Goal: Transaction & Acquisition: Obtain resource

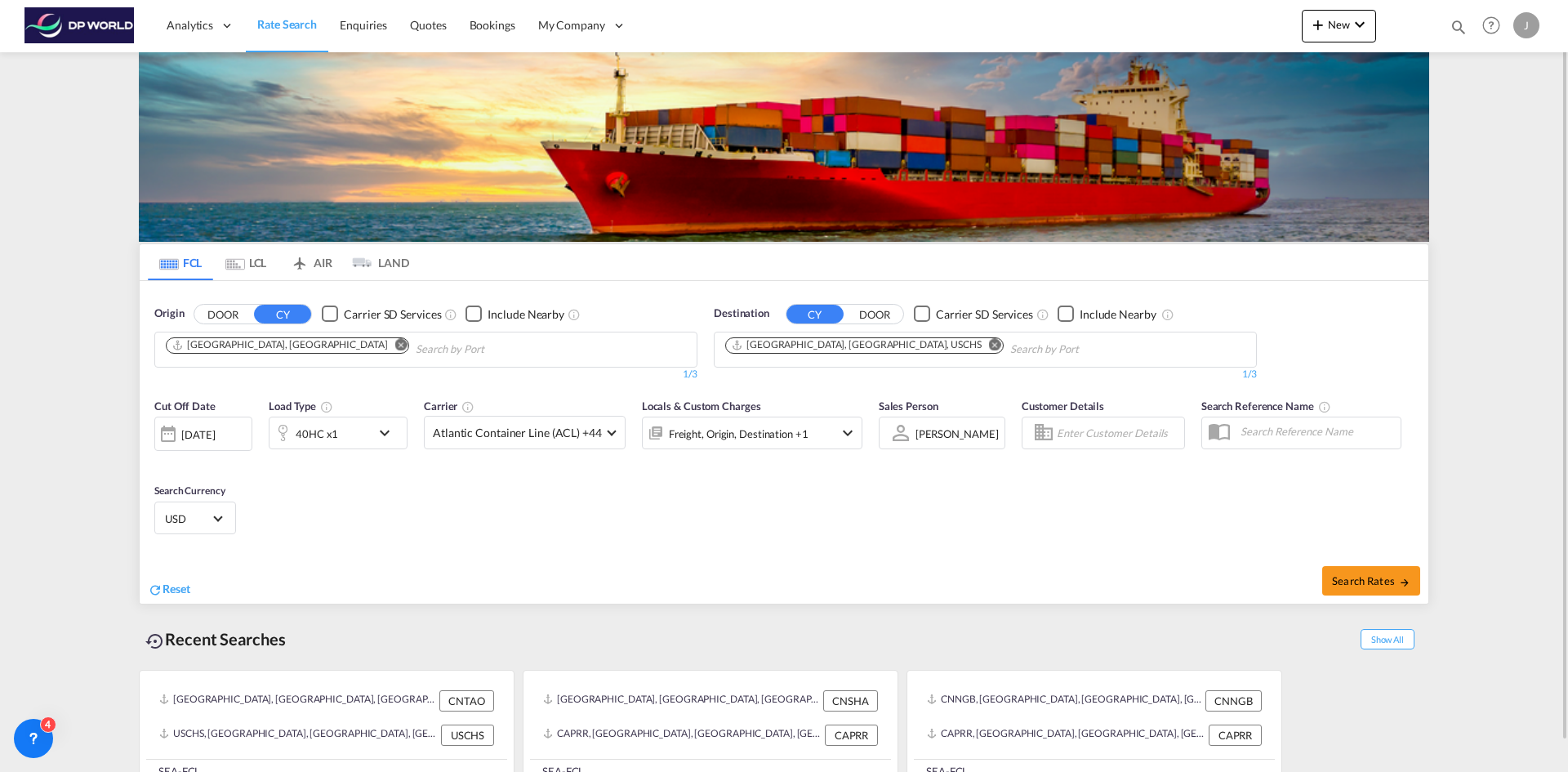
click at [396, 338] on md-icon "Remove" at bounding box center [401, 344] width 12 height 12
click at [274, 350] on input "Chips input." at bounding box center [244, 349] width 156 height 26
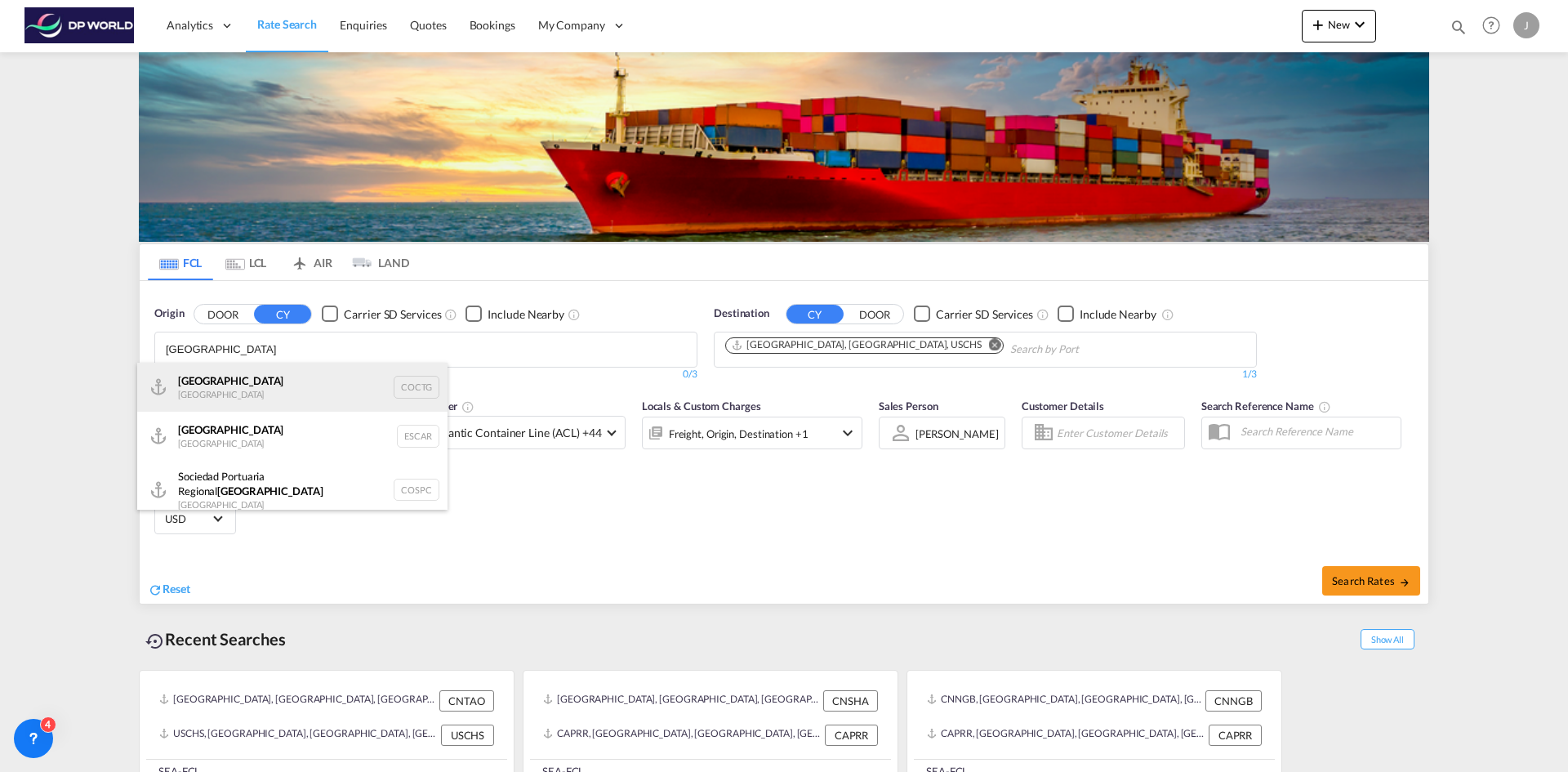
type input "[GEOGRAPHIC_DATA]"
drag, startPoint x: 265, startPoint y: 382, endPoint x: 1056, endPoint y: 436, distance: 792.8
click at [273, 385] on div "Cartagena [GEOGRAPHIC_DATA] COCTG" at bounding box center [292, 387] width 310 height 49
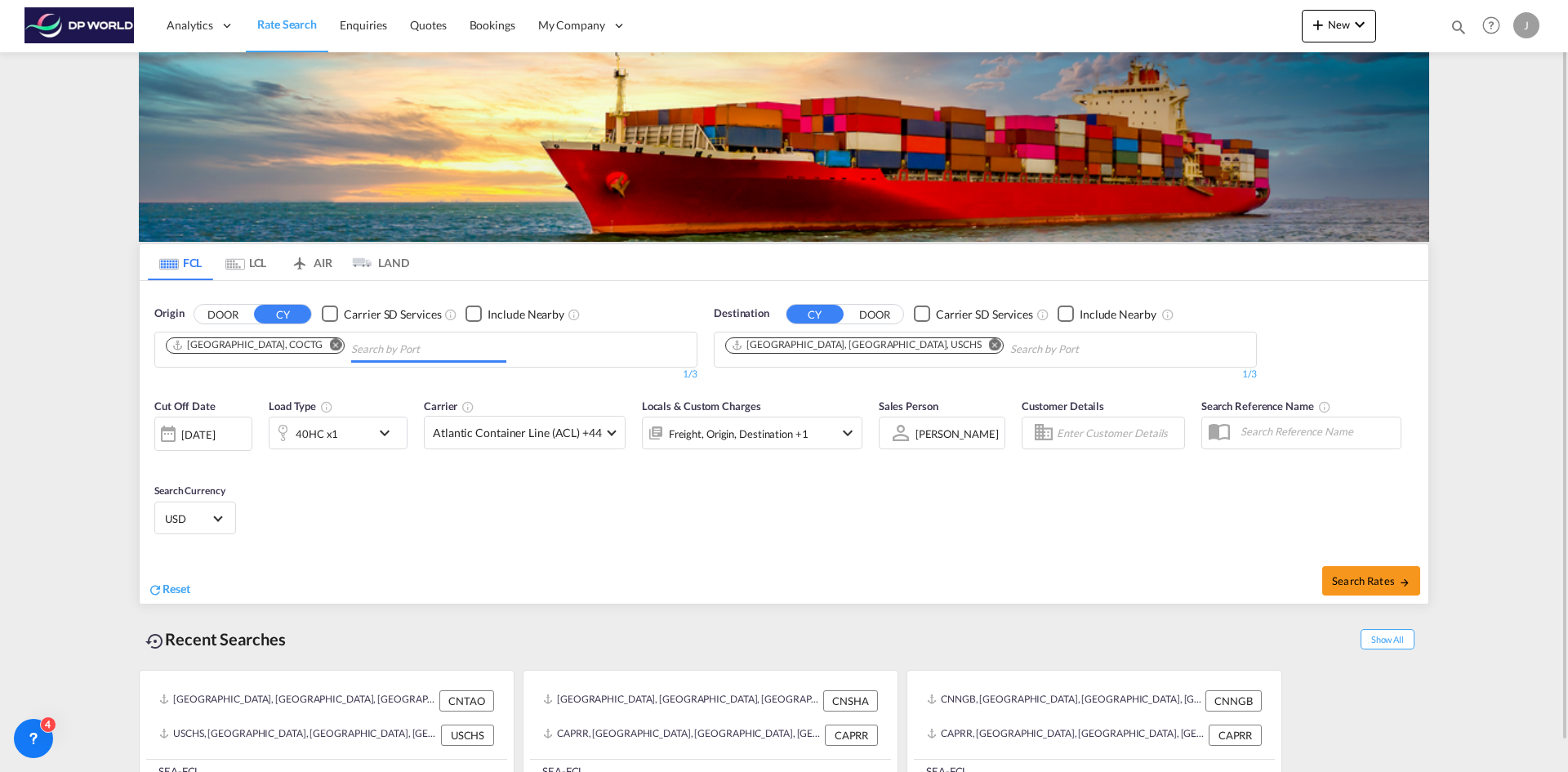
click at [989, 341] on md-icon "Remove" at bounding box center [995, 344] width 12 height 12
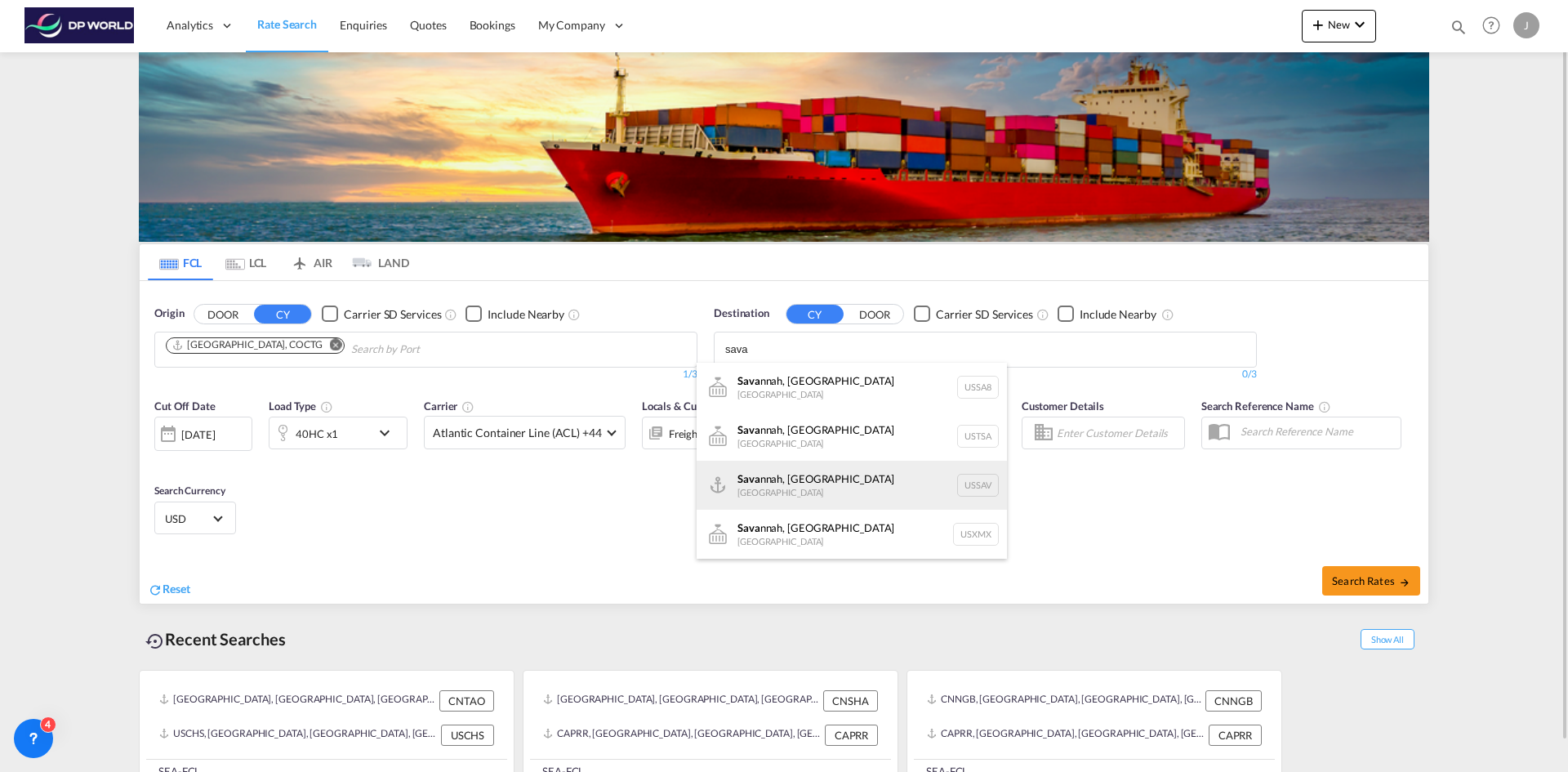
type input "sava"
click at [845, 476] on div "[PERSON_NAME], [GEOGRAPHIC_DATA] [GEOGRAPHIC_DATA] USSAV" at bounding box center [852, 485] width 310 height 49
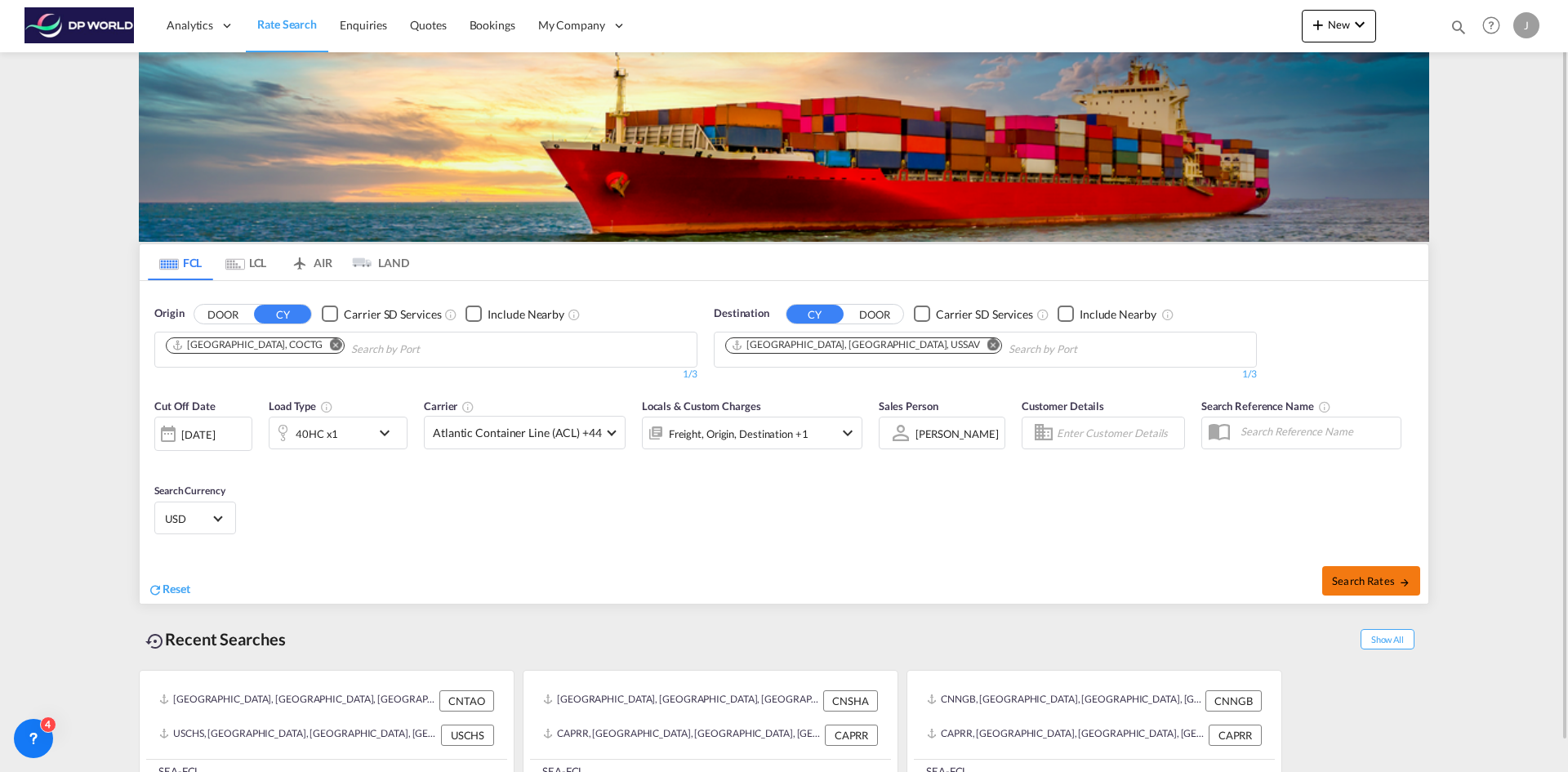
click at [1371, 585] on span "Search Rates" at bounding box center [1371, 581] width 79 height 13
type input "COCTG to USSAV / [DATE]"
